Goal: Task Accomplishment & Management: Use online tool/utility

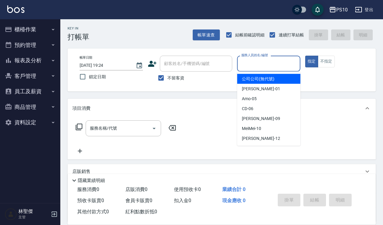
click at [253, 67] on input "服務人員姓名/編號" at bounding box center [269, 63] width 58 height 11
click at [277, 68] on input "服務人員姓名/編號" at bounding box center [269, 63] width 58 height 11
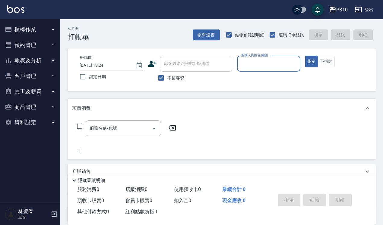
click at [254, 63] on input "服務人員姓名/編號" at bounding box center [269, 63] width 58 height 11
type input "[PERSON_NAME]-12"
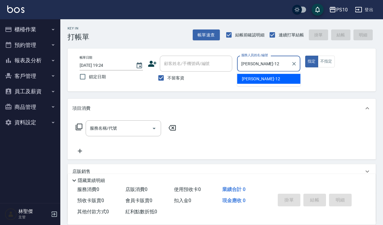
type button "true"
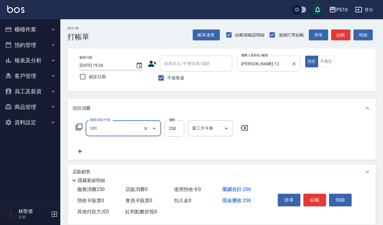
type input "洗髮(101)"
type input "280"
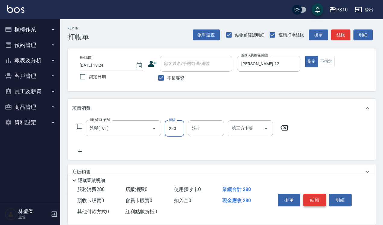
drag, startPoint x: 313, startPoint y: 197, endPoint x: 308, endPoint y: 200, distance: 6.1
click at [313, 197] on button "結帳" at bounding box center [314, 200] width 23 height 13
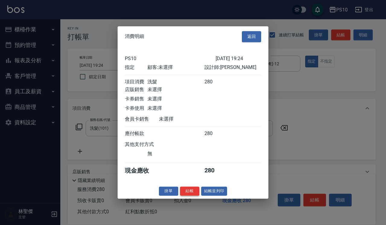
click at [186, 191] on button "結帳" at bounding box center [189, 191] width 19 height 9
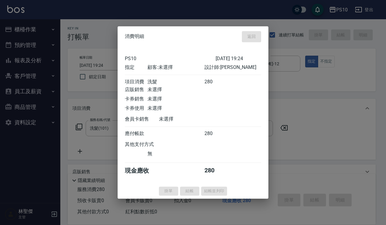
type input "[DATE] 19:26"
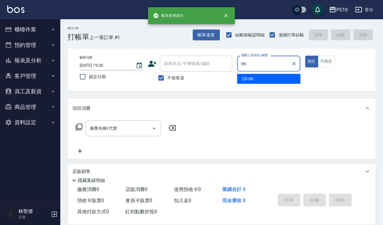
type input "CD-06"
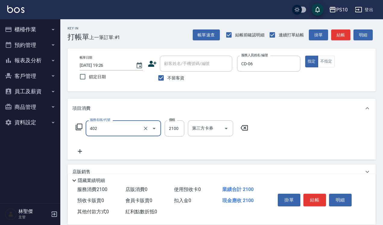
type input "染髮中髮(402)"
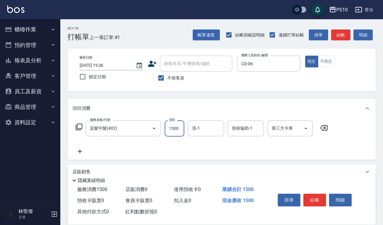
type input "1500"
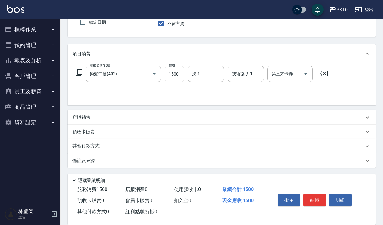
click at [93, 144] on p "其他付款方式" at bounding box center [87, 146] width 30 height 7
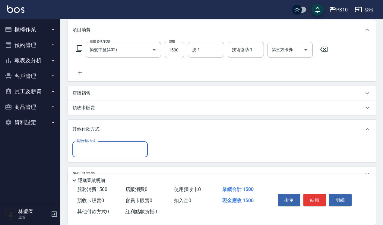
scroll to position [92, 0]
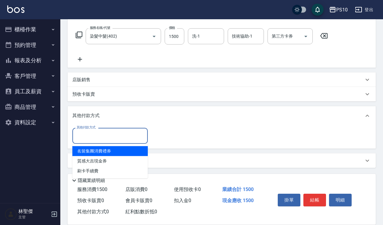
click at [110, 138] on input "其他付款方式" at bounding box center [110, 136] width 70 height 11
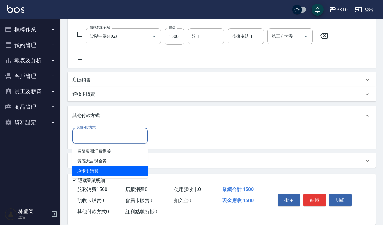
click at [99, 168] on span "刷卡手續費" at bounding box center [109, 171] width 75 height 10
type input "刷卡手續費"
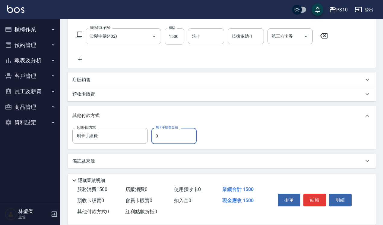
click at [156, 136] on input "0" at bounding box center [173, 136] width 45 height 16
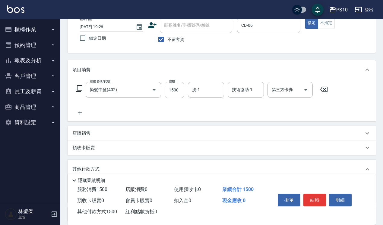
scroll to position [0, 0]
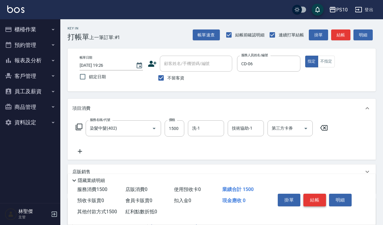
type input "1500"
click at [317, 202] on button "結帳" at bounding box center [314, 200] width 23 height 13
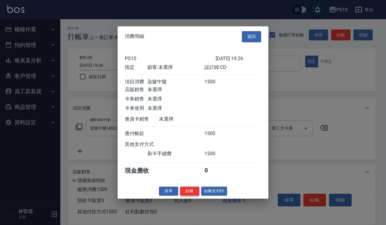
click at [188, 195] on button "結帳" at bounding box center [189, 191] width 19 height 9
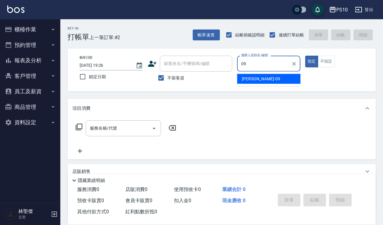
type input "[PERSON_NAME]-09"
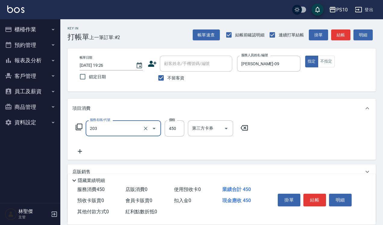
type input "剪+洗(203)"
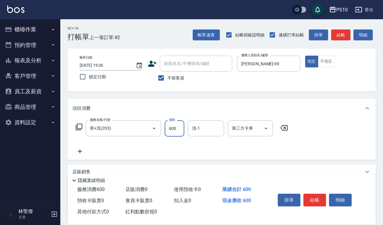
type input "600"
click at [335, 64] on div "指定 不指定" at bounding box center [336, 62] width 63 height 12
click at [330, 64] on button "不指定" at bounding box center [326, 62] width 17 height 12
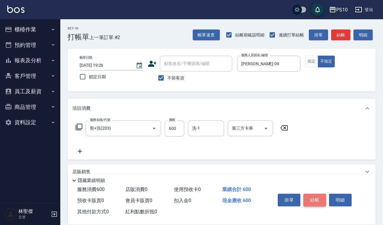
click at [314, 194] on button "結帳" at bounding box center [314, 200] width 23 height 13
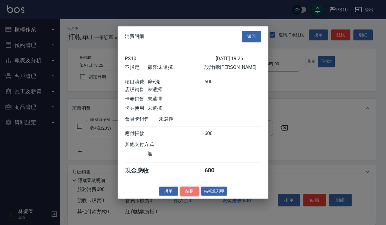
click at [190, 193] on button "結帳" at bounding box center [189, 191] width 19 height 9
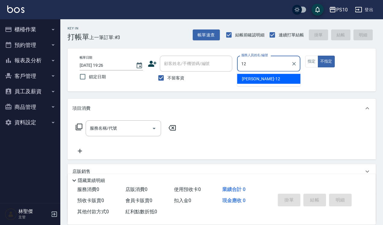
type input "12"
type button "false"
type input "[PERSON_NAME]-12"
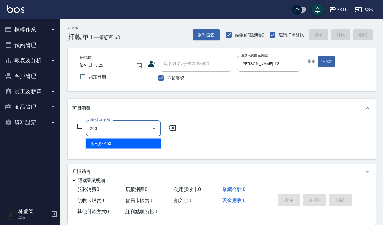
type input "剪+洗(203)"
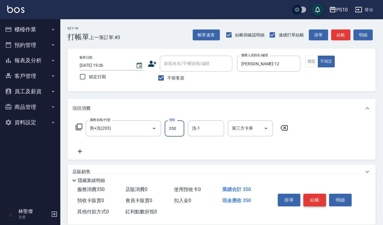
type input "350"
click at [314, 200] on button "結帳" at bounding box center [314, 200] width 23 height 13
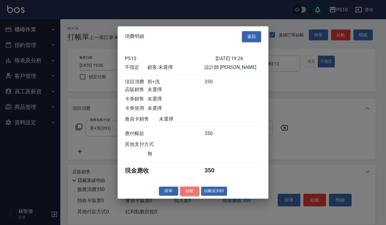
click at [187, 196] on button "結帳" at bounding box center [189, 191] width 19 height 9
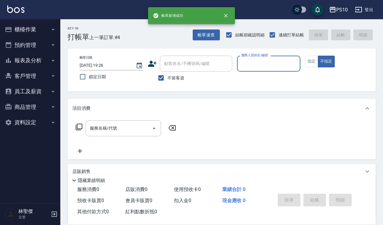
click at [275, 64] on input "服務人員姓名/編號" at bounding box center [269, 63] width 58 height 11
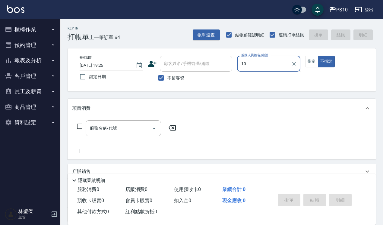
type input "MeiMei-10"
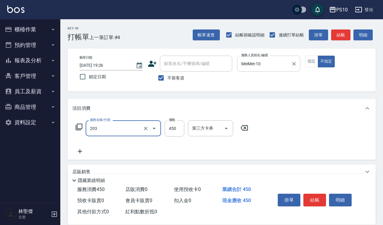
type input "剪+洗(203)"
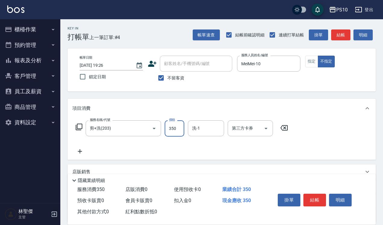
type input "350"
click at [316, 199] on button "結帳" at bounding box center [314, 200] width 23 height 13
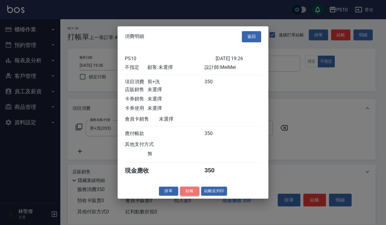
click at [192, 196] on button "結帳" at bounding box center [189, 191] width 19 height 9
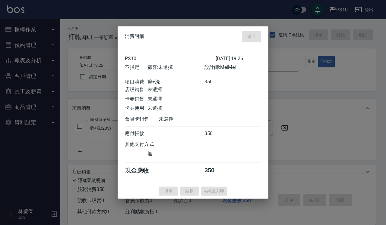
type input "[DATE] 19:27"
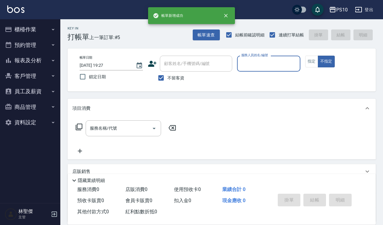
click at [270, 69] on input "服務人員姓名/編號" at bounding box center [269, 63] width 58 height 11
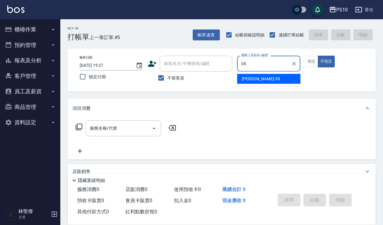
type input "[PERSON_NAME]-09"
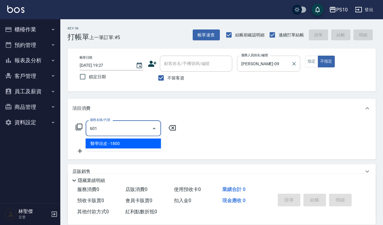
type input "醫學頭皮(601)"
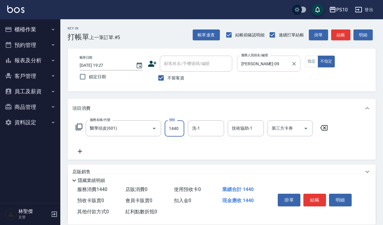
type input "1440"
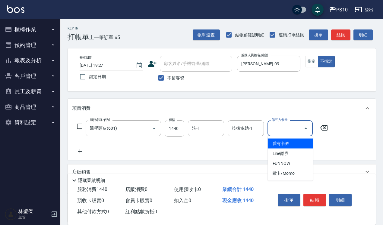
click at [292, 126] on input "第三方卡券" at bounding box center [285, 128] width 31 height 11
click at [285, 142] on span "舊有卡券" at bounding box center [290, 144] width 45 height 10
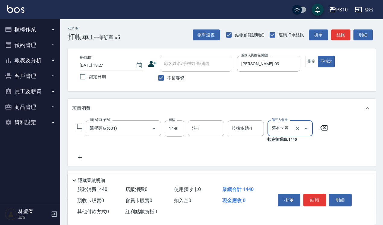
type input "舊有卡券"
click at [313, 58] on button "指定" at bounding box center [311, 62] width 13 height 12
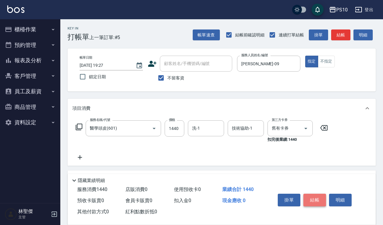
click at [314, 197] on button "結帳" at bounding box center [314, 200] width 23 height 13
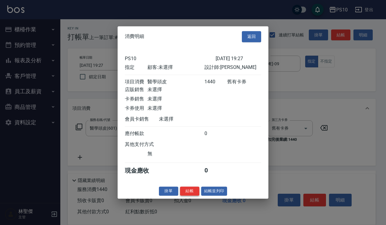
click at [193, 196] on button "結帳" at bounding box center [189, 191] width 19 height 9
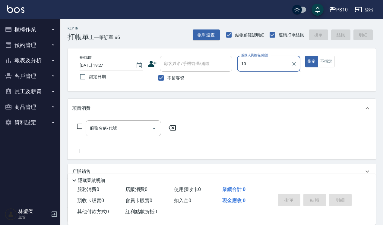
type input "MeiMei-10"
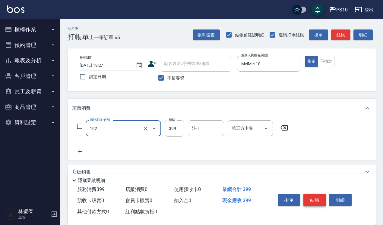
type input "SPA洗髮399(102)"
click at [313, 200] on button "結帳" at bounding box center [314, 200] width 23 height 13
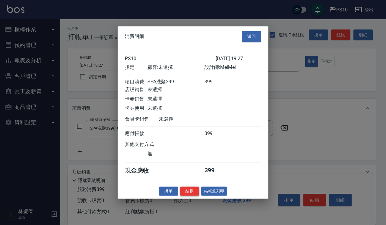
click at [185, 194] on button "結帳" at bounding box center [189, 191] width 19 height 9
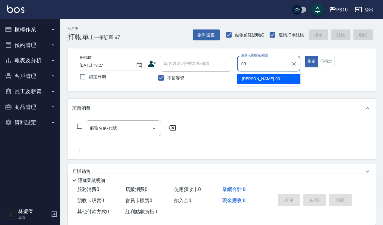
type input "[PERSON_NAME]-09"
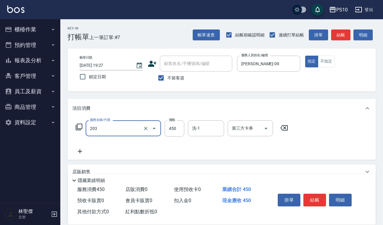
type input "剪+洗(203)"
type input "650"
click at [314, 194] on button "結帳" at bounding box center [314, 200] width 23 height 13
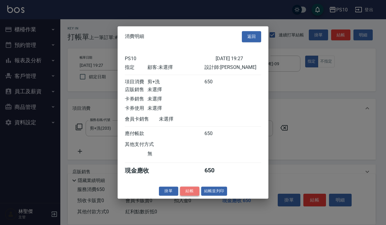
click at [194, 193] on button "結帳" at bounding box center [189, 191] width 19 height 9
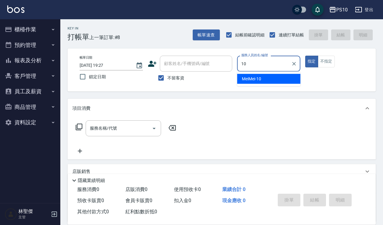
type input "MeiMei-10"
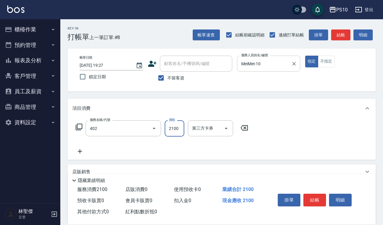
type input "染髮中髮(402)"
type input "2500"
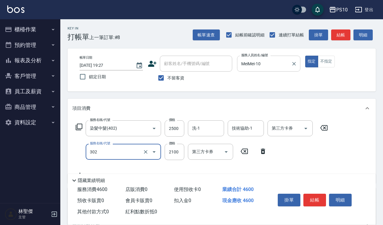
type input "冷燙中髮(302)"
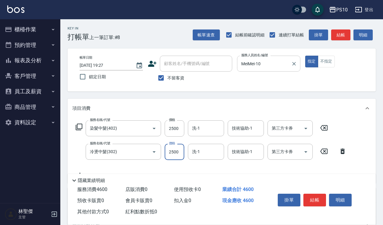
type input "2500"
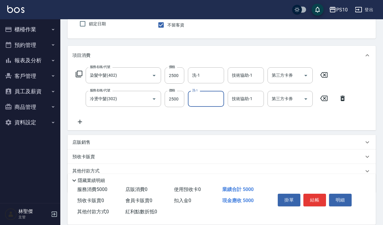
scroll to position [78, 0]
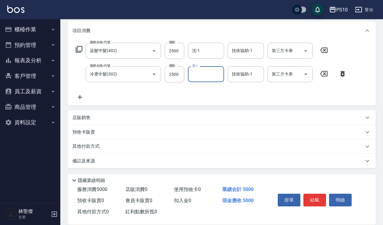
click at [115, 147] on div "其他付款方式" at bounding box center [217, 146] width 291 height 7
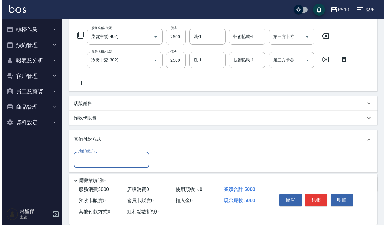
scroll to position [111, 0]
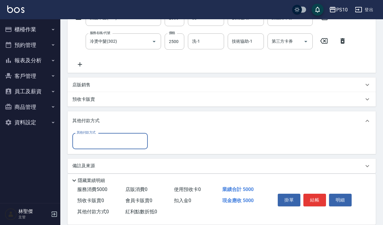
click at [102, 143] on input "其他付款方式" at bounding box center [110, 141] width 70 height 11
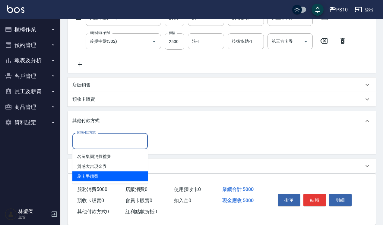
click at [100, 175] on span "刷卡手續費" at bounding box center [109, 177] width 75 height 10
type input "刷卡手續費"
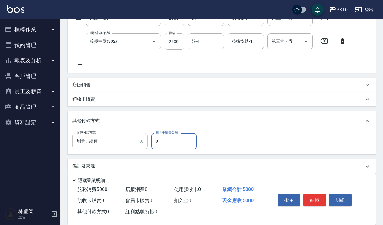
drag, startPoint x: 168, startPoint y: 136, endPoint x: 140, endPoint y: 146, distance: 30.2
click at [140, 146] on div "其他付款方式 刷卡手續費 其他付款方式 刷卡手續費金額 0 刷卡手續費金額" at bounding box center [136, 141] width 128 height 16
type input "5000"
click at [311, 198] on button "結帳" at bounding box center [314, 200] width 23 height 13
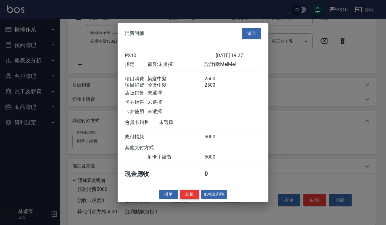
click at [190, 199] on button "結帳" at bounding box center [189, 194] width 19 height 9
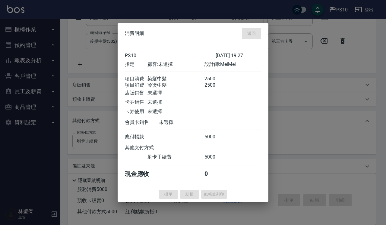
type input "[DATE] 20:31"
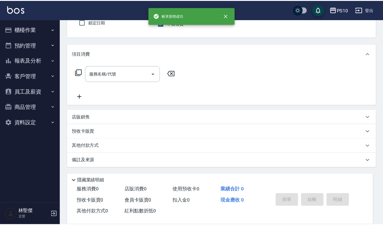
scroll to position [0, 0]
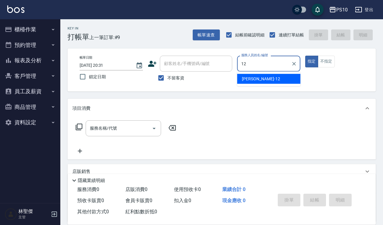
type input "[PERSON_NAME]-12"
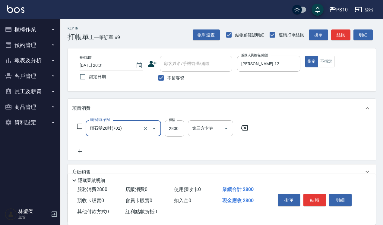
type input "鑽石髮20吋(702)"
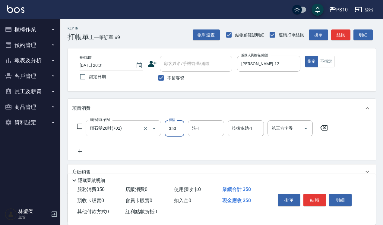
type input "350"
click at [119, 127] on input "鑽石髮20吋(702)" at bounding box center [114, 128] width 53 height 11
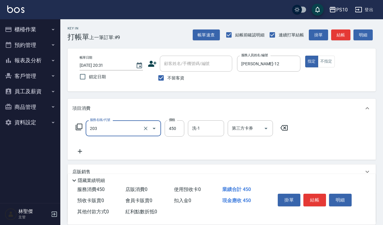
type input "剪+洗(203)"
type input "350"
drag, startPoint x: 322, startPoint y: 64, endPoint x: 322, endPoint y: 83, distance: 19.3
click at [322, 64] on button "不指定" at bounding box center [326, 62] width 17 height 12
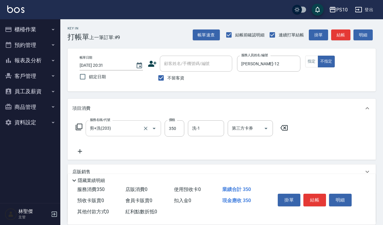
click at [112, 127] on input "剪+洗(203)" at bounding box center [114, 128] width 53 height 11
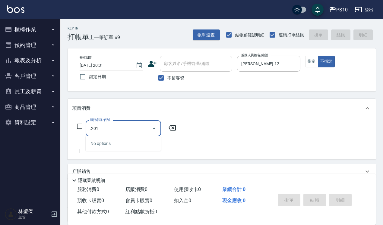
drag, startPoint x: 111, startPoint y: 130, endPoint x: 77, endPoint y: 133, distance: 33.9
click at [77, 133] on div "服務名稱/代號 .201 服務名稱/代號" at bounding box center [125, 129] width 107 height 16
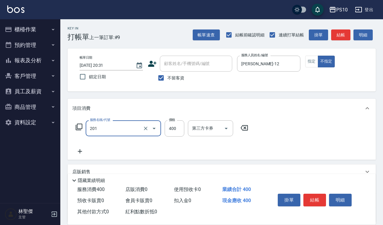
type input "剪髮(201)"
type input "3"
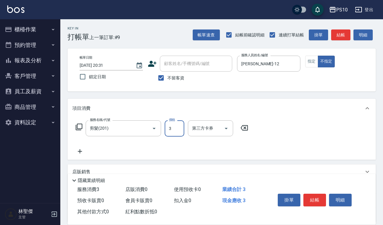
click at [177, 127] on input "3" at bounding box center [175, 129] width 20 height 16
type input "350"
click at [316, 200] on button "結帳" at bounding box center [314, 200] width 23 height 13
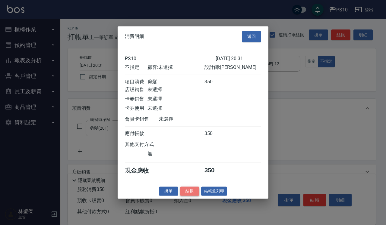
click at [194, 196] on button "結帳" at bounding box center [189, 191] width 19 height 9
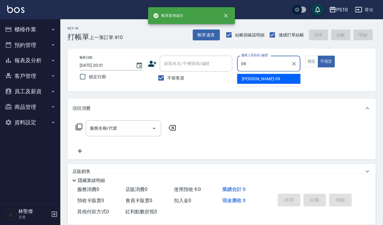
type input "[PERSON_NAME]-09"
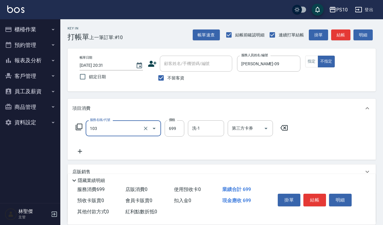
type input "SPA洗髮699(103)"
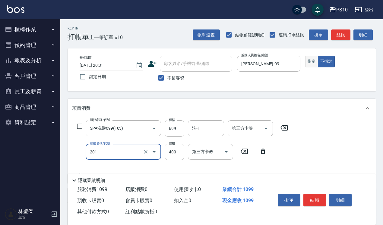
type input "剪髮(201)"
click at [317, 64] on button "指定" at bounding box center [311, 62] width 13 height 12
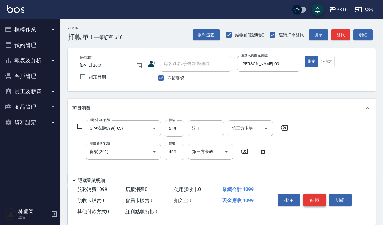
click at [319, 200] on button "結帳" at bounding box center [314, 200] width 23 height 13
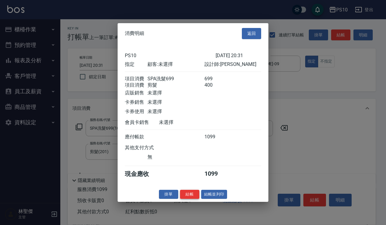
click at [194, 199] on button "結帳" at bounding box center [189, 194] width 19 height 9
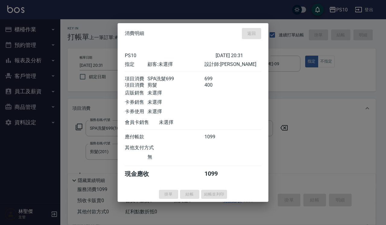
type input "[DATE] 20:32"
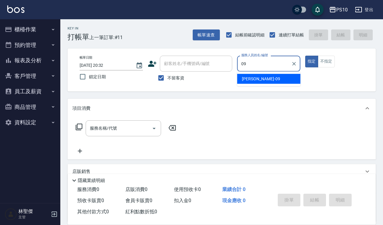
type input "[PERSON_NAME]-09"
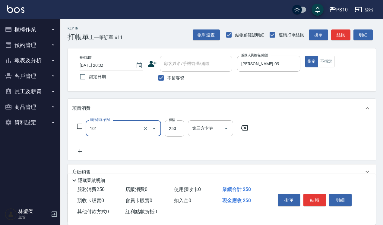
type input "洗髮(101)"
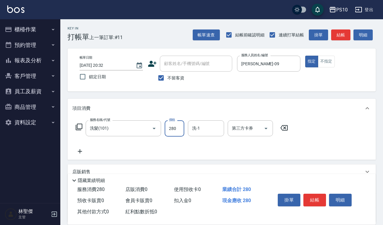
type input "280"
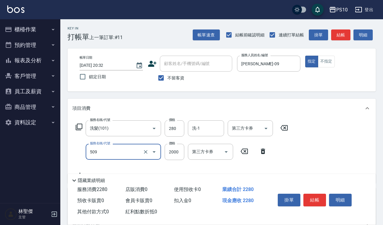
type input "5G長髮(509)"
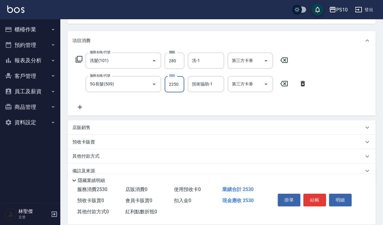
scroll to position [78, 0]
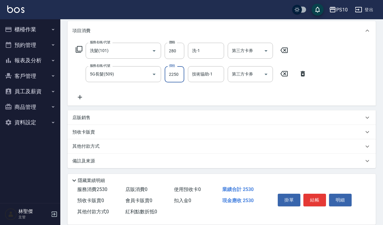
type input "2250"
click at [105, 148] on div "其他付款方式" at bounding box center [217, 146] width 291 height 7
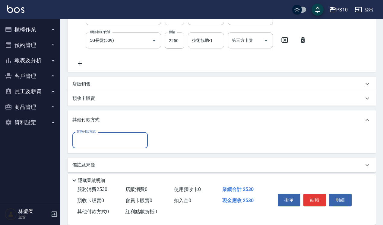
scroll to position [114, 0]
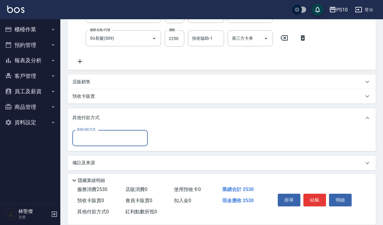
click at [110, 137] on input "其他付款方式" at bounding box center [110, 138] width 70 height 11
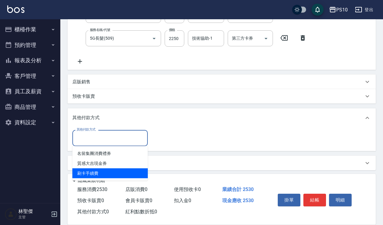
click at [113, 173] on span "刷卡手續費" at bounding box center [109, 174] width 75 height 10
type input "刷卡手續費"
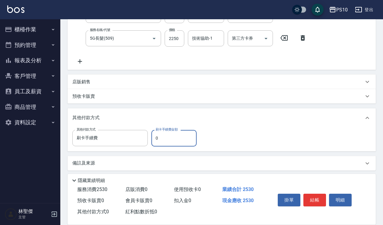
drag, startPoint x: 171, startPoint y: 138, endPoint x: 150, endPoint y: 141, distance: 21.1
click at [150, 141] on div "其他付款方式 刷卡手續費 其他付款方式 刷卡手續費金額 0 刷卡手續費金額" at bounding box center [136, 138] width 128 height 16
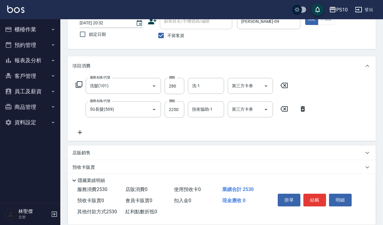
scroll to position [0, 0]
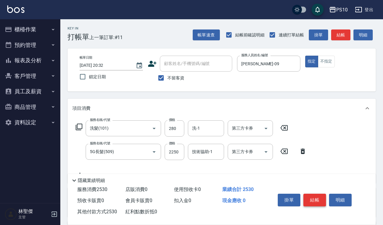
type input "2530"
click at [314, 194] on button "結帳" at bounding box center [314, 200] width 23 height 13
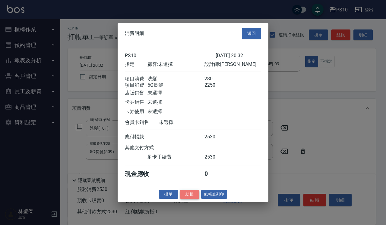
click at [190, 197] on button "結帳" at bounding box center [189, 194] width 19 height 9
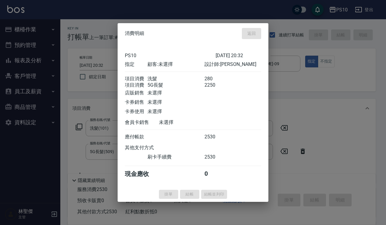
type input "[DATE] 20:44"
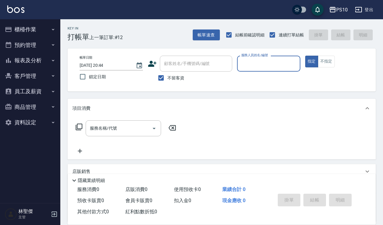
click at [252, 64] on input "服務人員姓名/編號" at bounding box center [269, 63] width 58 height 11
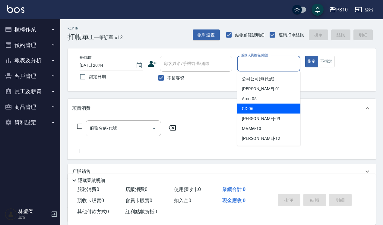
click at [259, 107] on div "CD -06" at bounding box center [268, 109] width 63 height 10
type input "CD-06"
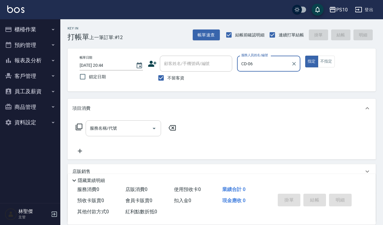
click at [100, 131] on div "服務名稱/代號 服務名稱/代號" at bounding box center [123, 129] width 75 height 16
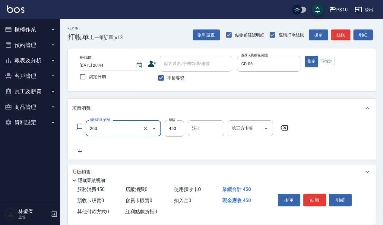
type input "剪+洗(203)"
type input "680"
drag, startPoint x: 320, startPoint y: 198, endPoint x: 267, endPoint y: 196, distance: 53.1
click at [320, 198] on button "結帳" at bounding box center [314, 200] width 23 height 13
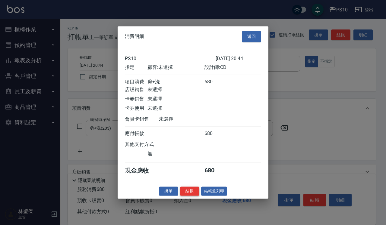
click at [189, 193] on button "結帳" at bounding box center [189, 191] width 19 height 9
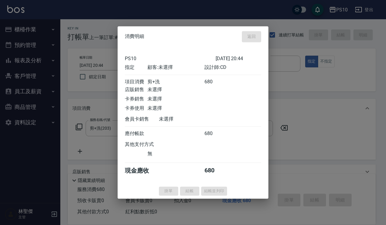
type input "[DATE] 20:46"
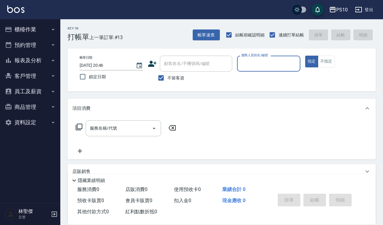
click at [46, 59] on button "報表及分析" at bounding box center [29, 61] width 55 height 16
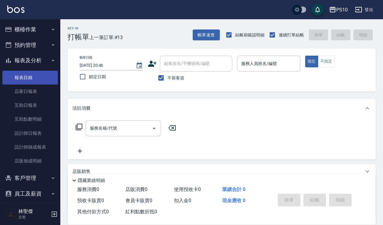
scroll to position [36, 0]
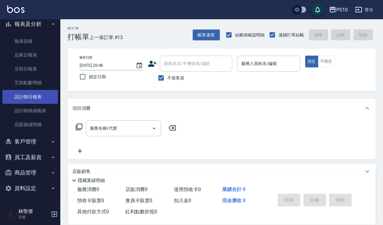
click at [37, 94] on link "設計師日報表" at bounding box center [29, 97] width 55 height 14
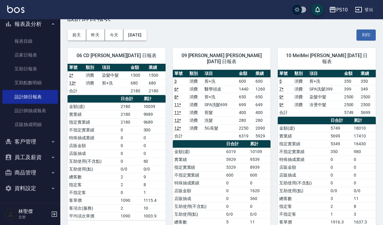
scroll to position [38, 0]
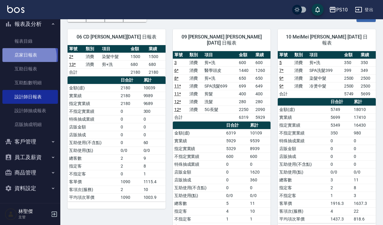
click at [28, 57] on link "店家日報表" at bounding box center [29, 55] width 55 height 14
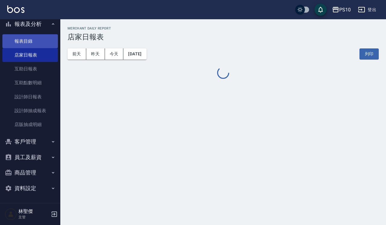
click at [41, 44] on link "報表目錄" at bounding box center [29, 41] width 55 height 14
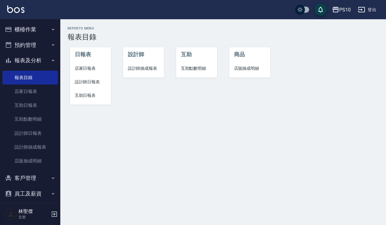
click at [33, 29] on button "櫃檯作業" at bounding box center [29, 30] width 55 height 16
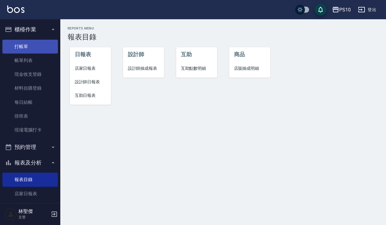
click at [37, 50] on link "打帳單" at bounding box center [29, 47] width 55 height 14
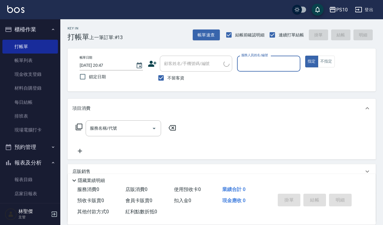
click at [276, 67] on input "服務人員姓名/編號" at bounding box center [269, 63] width 58 height 11
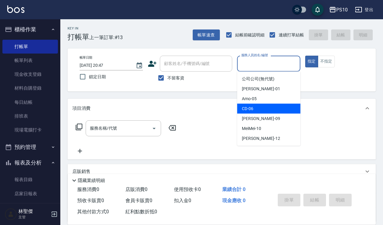
click at [269, 109] on div "CD -06" at bounding box center [268, 109] width 63 height 10
type input "CD-06"
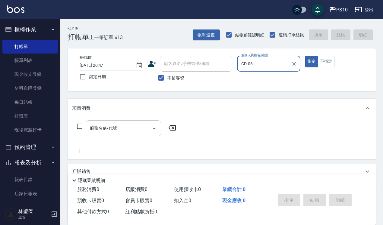
click at [123, 134] on input "服務名稱/代號" at bounding box center [118, 128] width 61 height 11
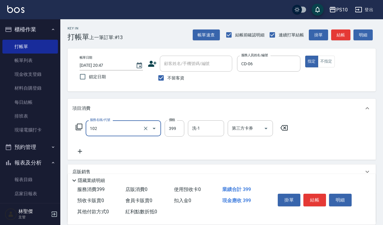
type input "SPA洗髮399(102)"
click at [317, 192] on div "掛單 結帳 明細" at bounding box center [314, 201] width 79 height 19
click at [317, 195] on button "結帳" at bounding box center [314, 200] width 23 height 13
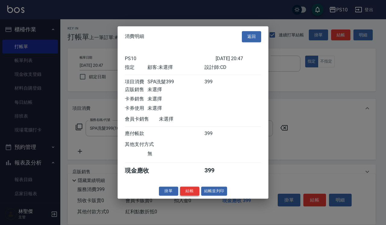
click at [187, 195] on button "結帳" at bounding box center [189, 191] width 19 height 9
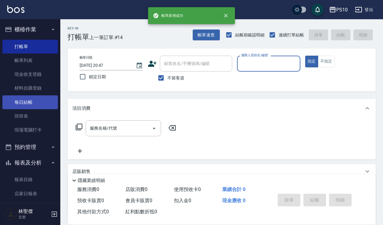
scroll to position [113, 0]
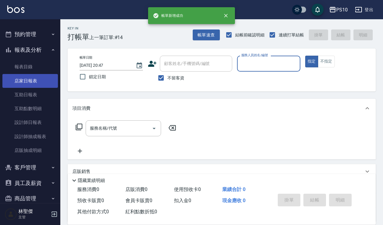
click at [35, 87] on link "店家日報表" at bounding box center [29, 81] width 55 height 14
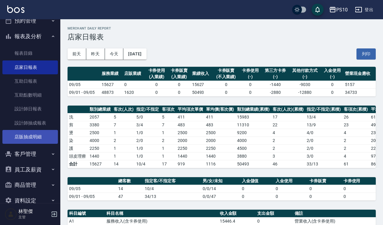
scroll to position [139, 0]
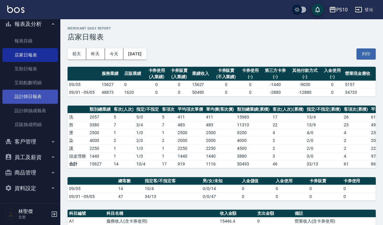
click at [36, 99] on link "設計師日報表" at bounding box center [29, 97] width 55 height 14
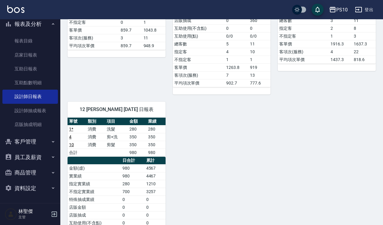
scroll to position [264, 0]
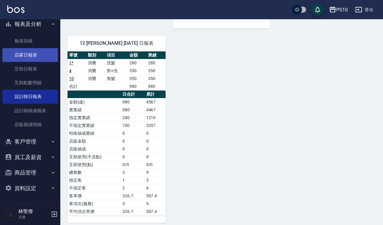
click at [38, 51] on link "店家日報表" at bounding box center [29, 55] width 55 height 14
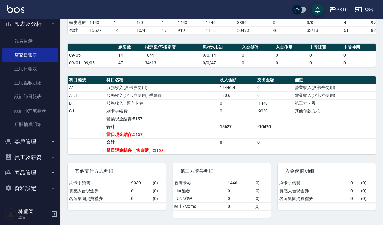
scroll to position [141, 0]
click at [32, 99] on link "設計師日報表" at bounding box center [29, 97] width 55 height 14
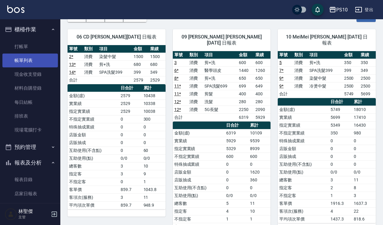
click at [30, 55] on link "帳單列表" at bounding box center [29, 61] width 55 height 14
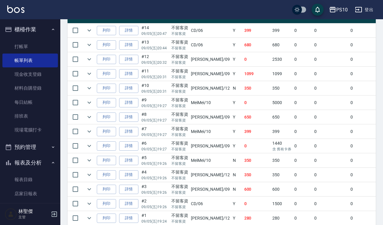
scroll to position [188, 0]
